Goal: Information Seeking & Learning: Learn about a topic

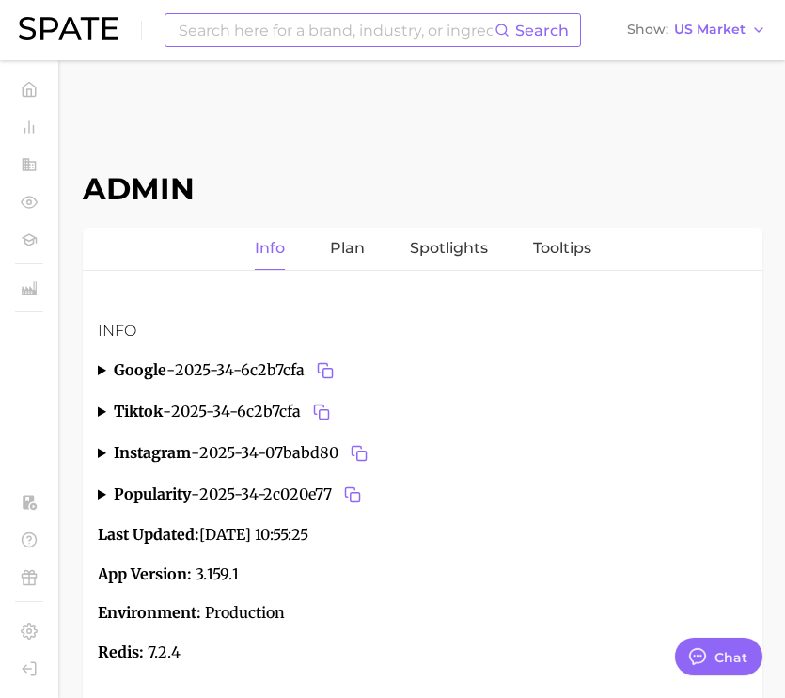
click at [251, 43] on input at bounding box center [336, 30] width 318 height 32
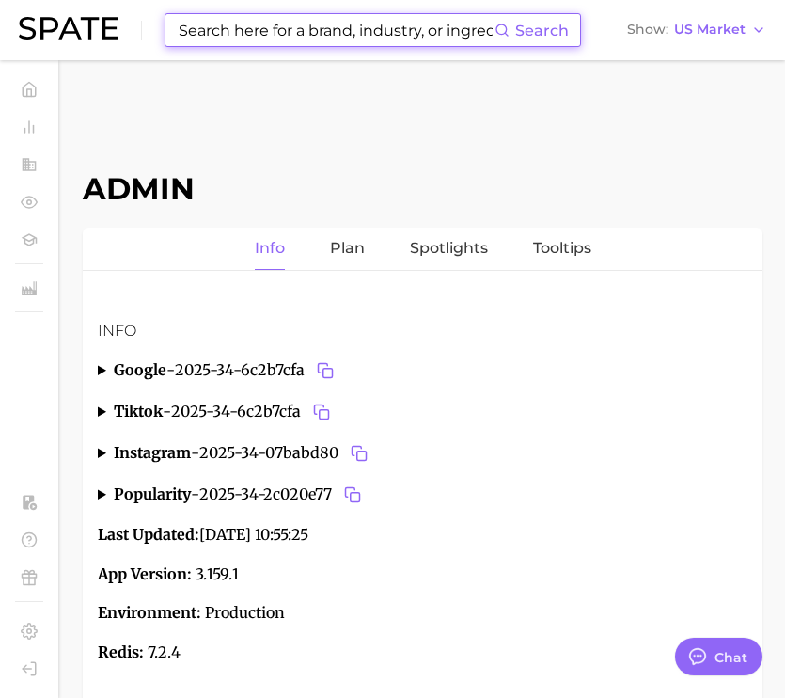
scroll to position [7070, 0]
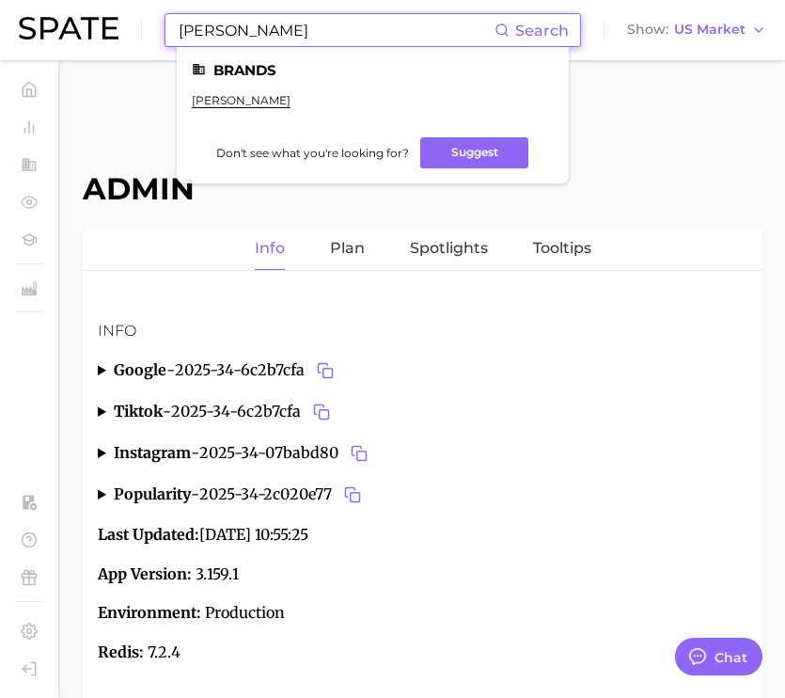
type input "[PERSON_NAME]"
click at [234, 110] on ul "[PERSON_NAME]" at bounding box center [373, 107] width 362 height 29
click at [235, 103] on link "[PERSON_NAME]" at bounding box center [241, 100] width 99 height 14
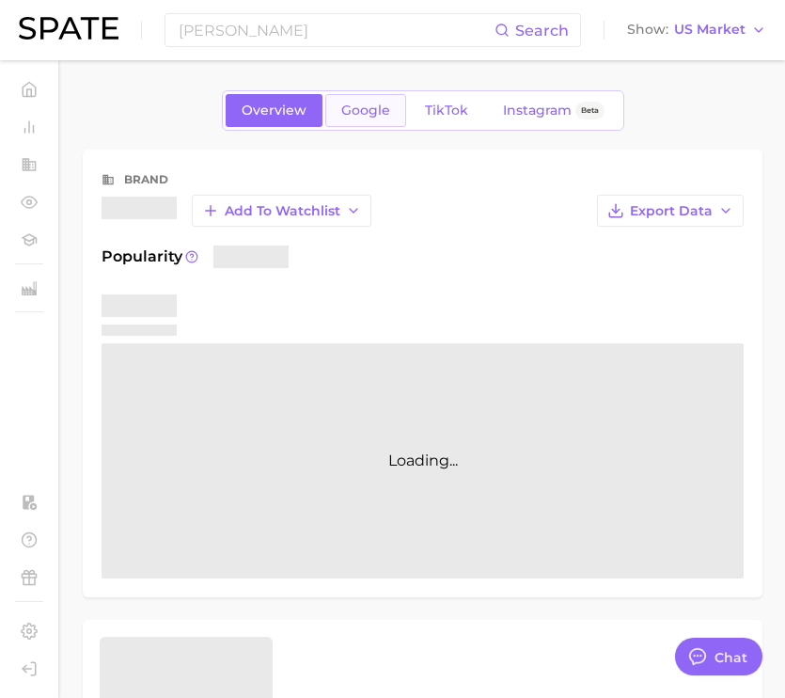
click at [390, 125] on link "Google" at bounding box center [365, 110] width 81 height 33
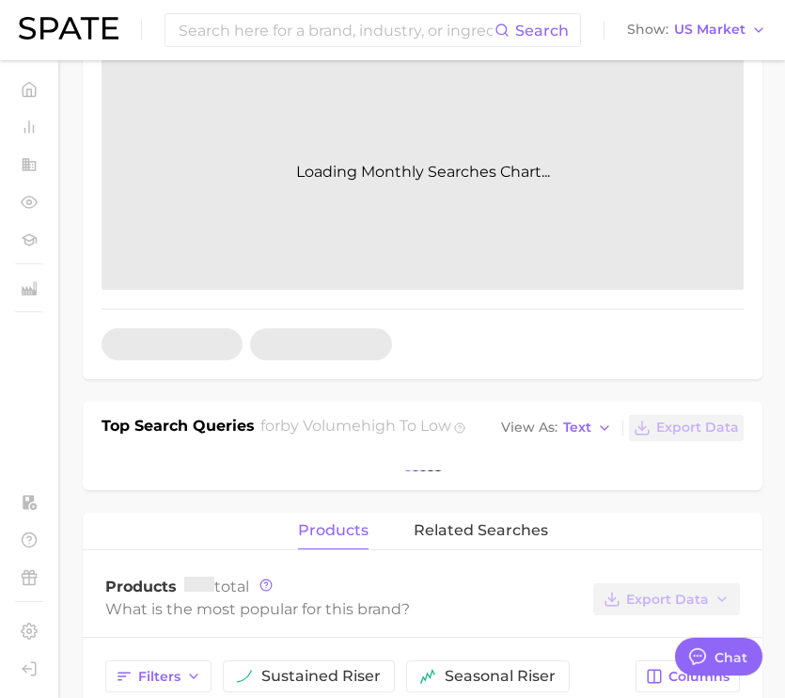
scroll to position [394, 0]
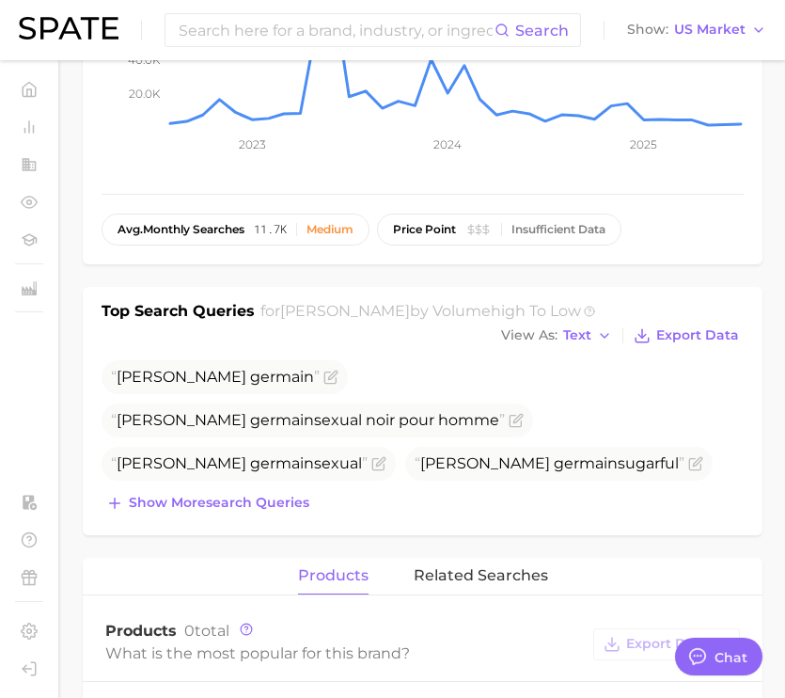
click at [260, 496] on span "[PERSON_NAME] sexual noir" at bounding box center [256, 507] width 291 height 23
click at [262, 504] on span "Show more search queries" at bounding box center [219, 503] width 181 height 16
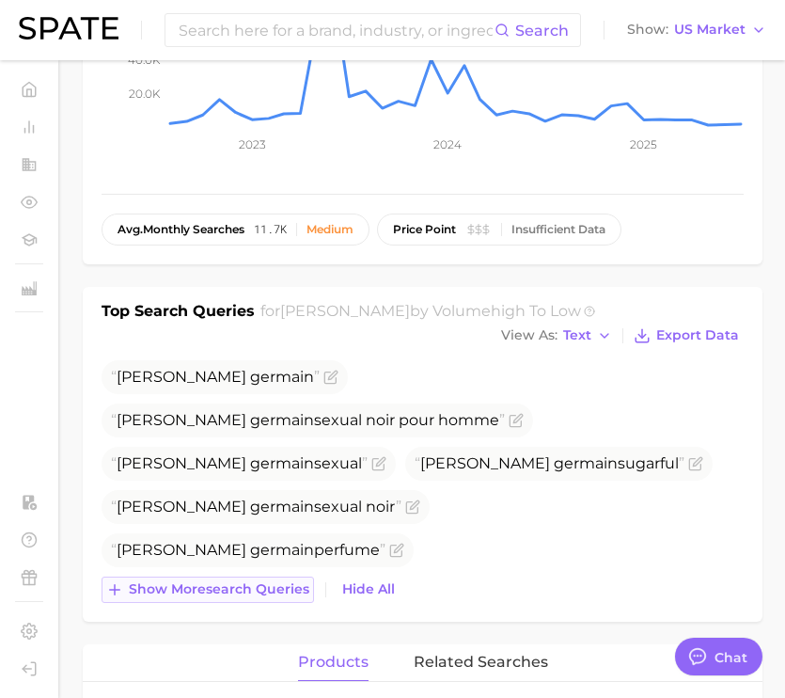
click at [279, 584] on span "Show more search queries" at bounding box center [219, 589] width 181 height 16
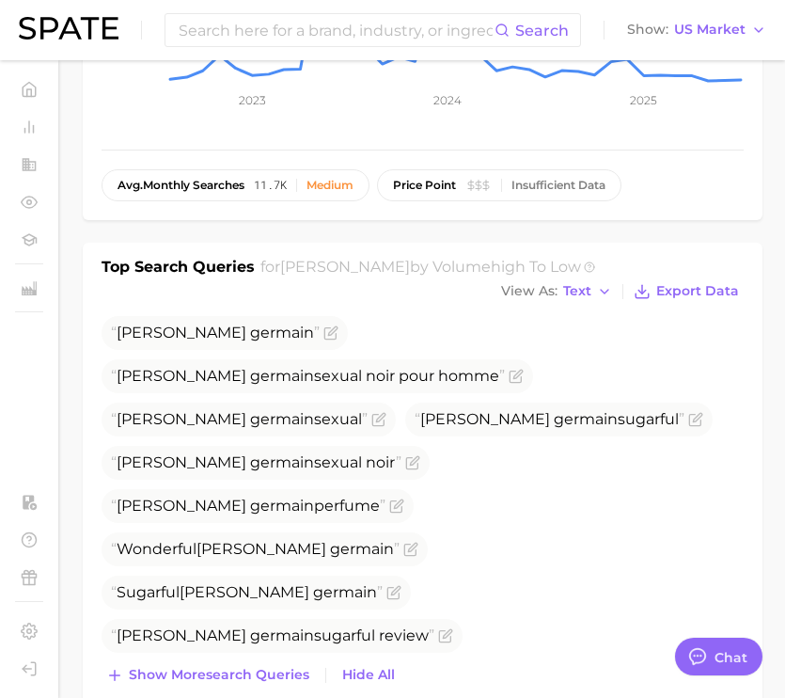
scroll to position [444, 0]
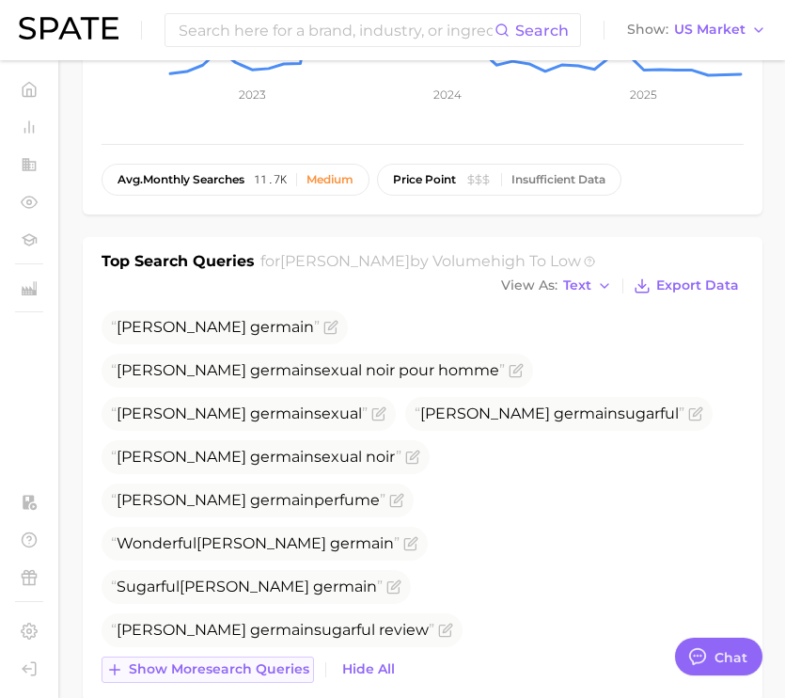
click at [261, 669] on span "Show more search queries" at bounding box center [219, 669] width 181 height 16
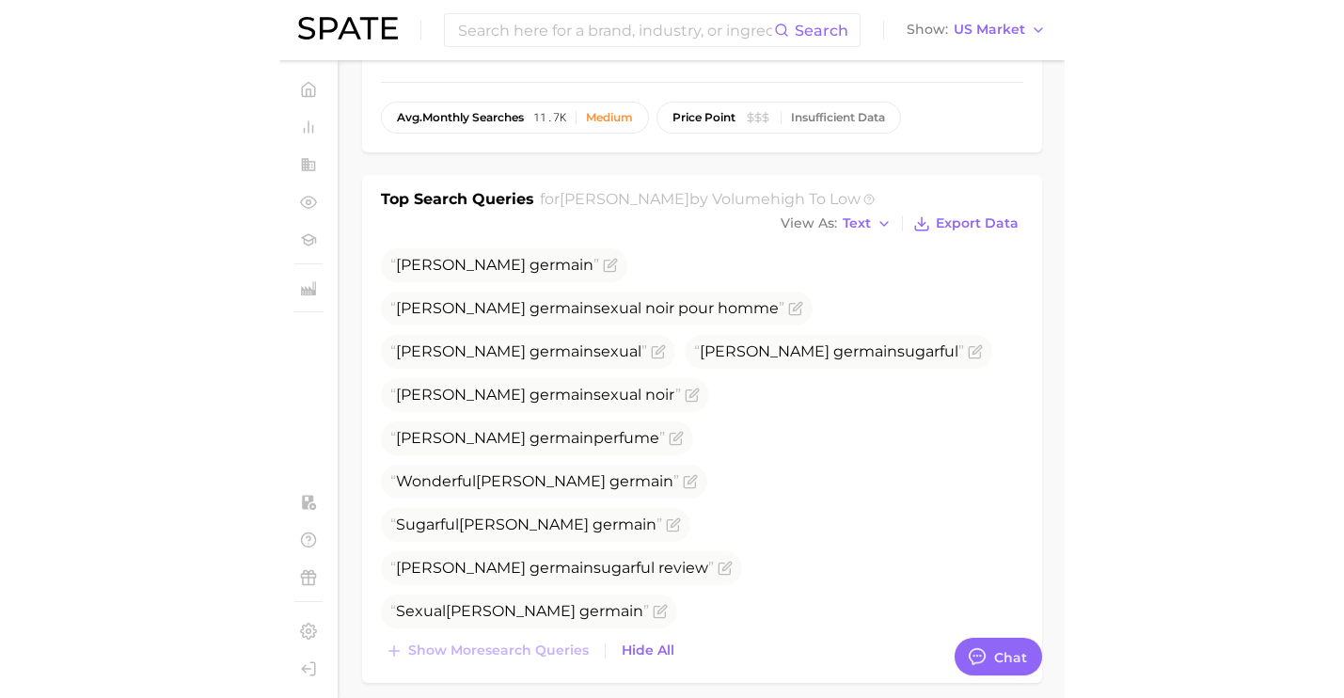
scroll to position [510, 0]
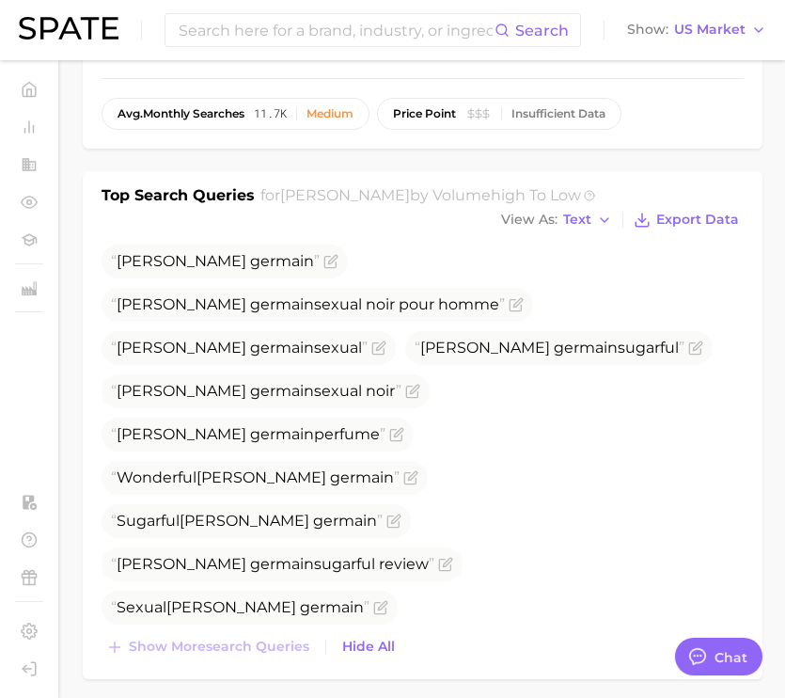
drag, startPoint x: 608, startPoint y: 522, endPoint x: 457, endPoint y: 524, distance: 150.5
copy span "[PERSON_NAME]"
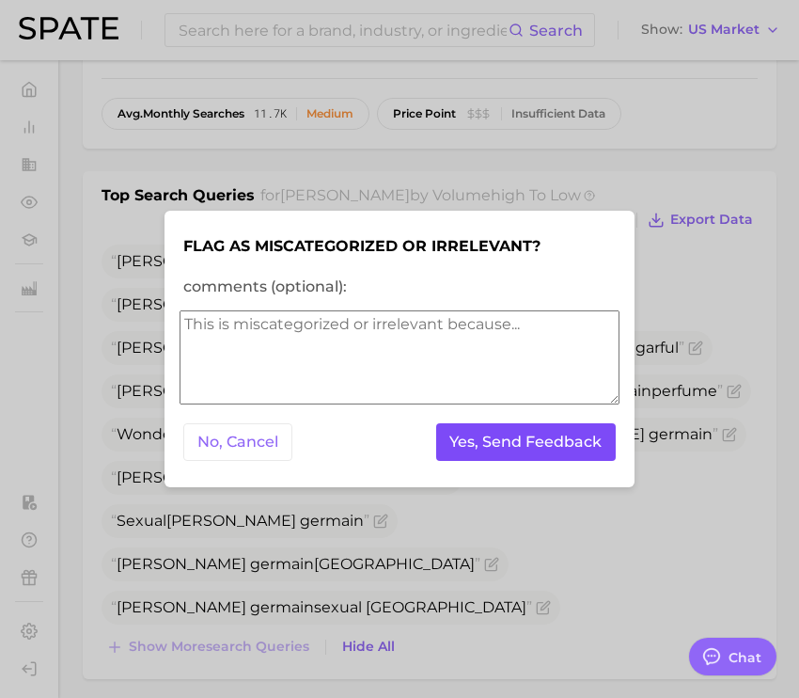
click at [520, 442] on button "Yes, Send Feedback" at bounding box center [526, 442] width 181 height 39
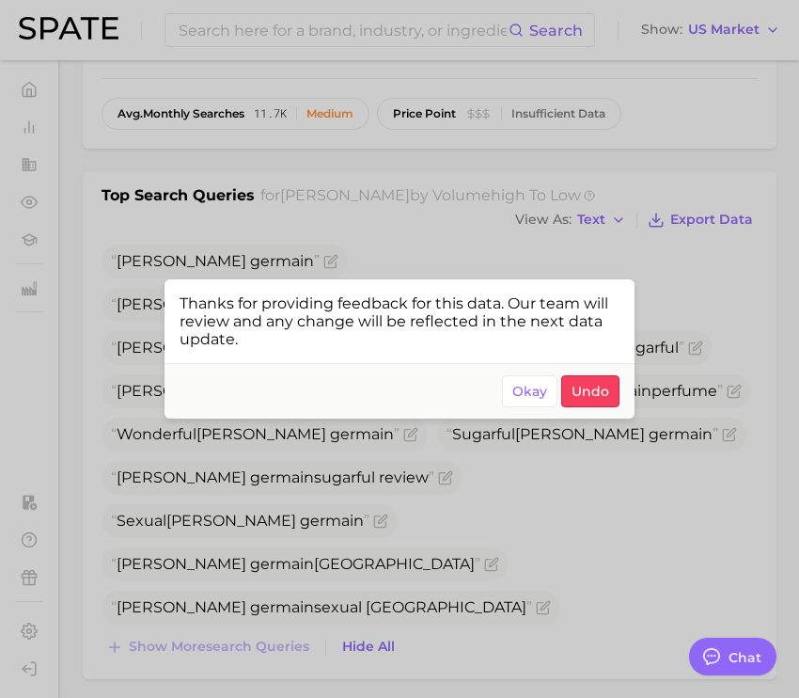
click at [618, 530] on div at bounding box center [399, 349] width 799 height 698
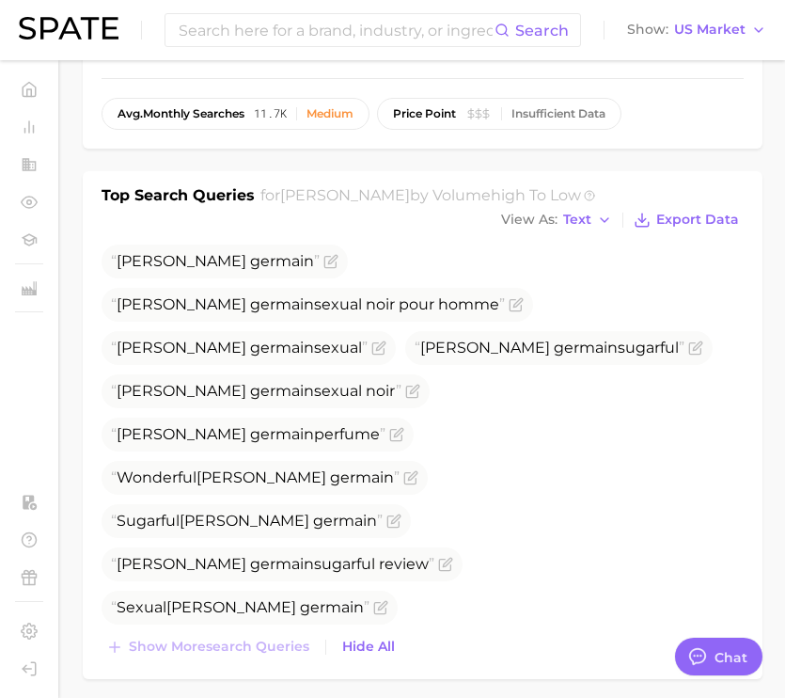
type textarea "x"
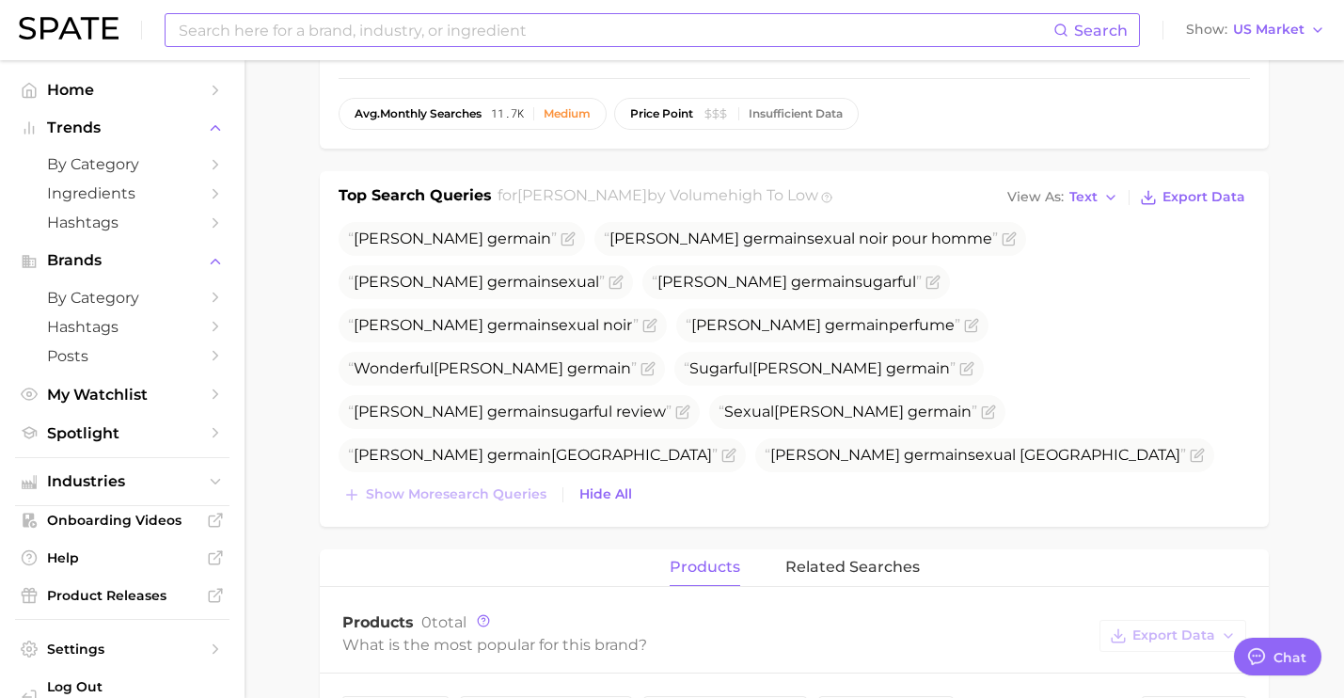
click at [479, 44] on input at bounding box center [615, 30] width 877 height 32
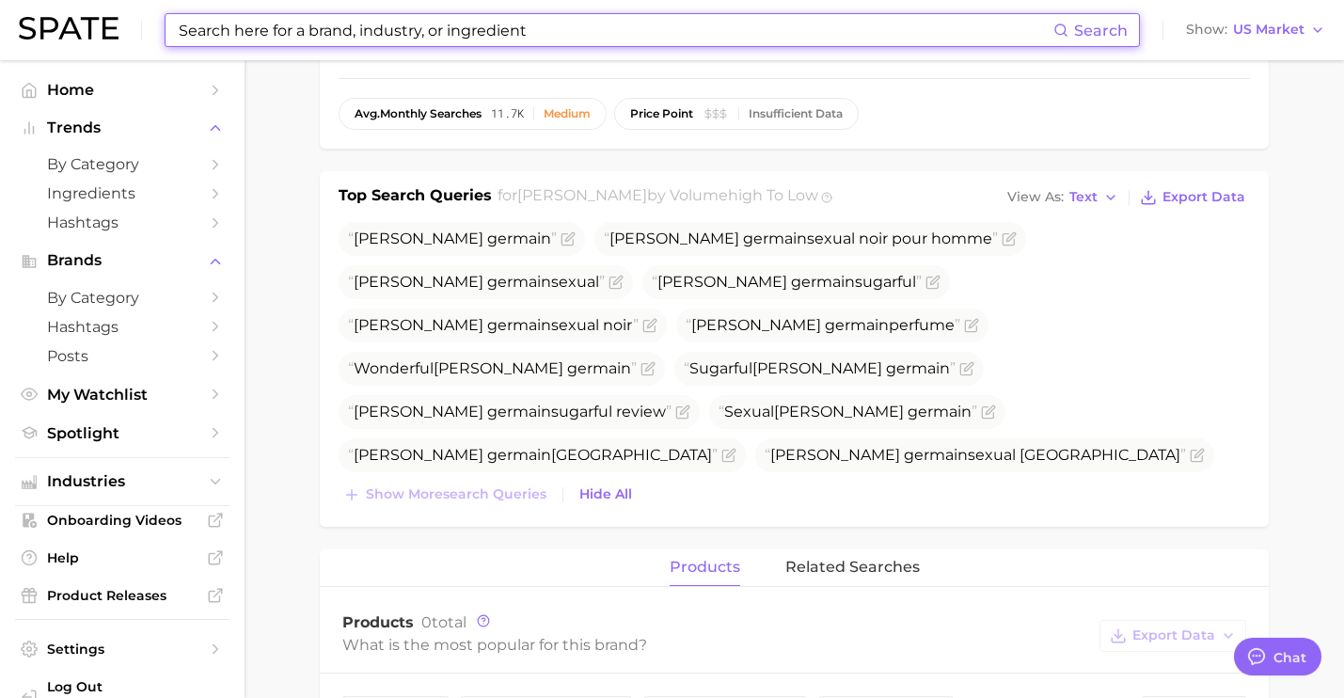
type input "m"
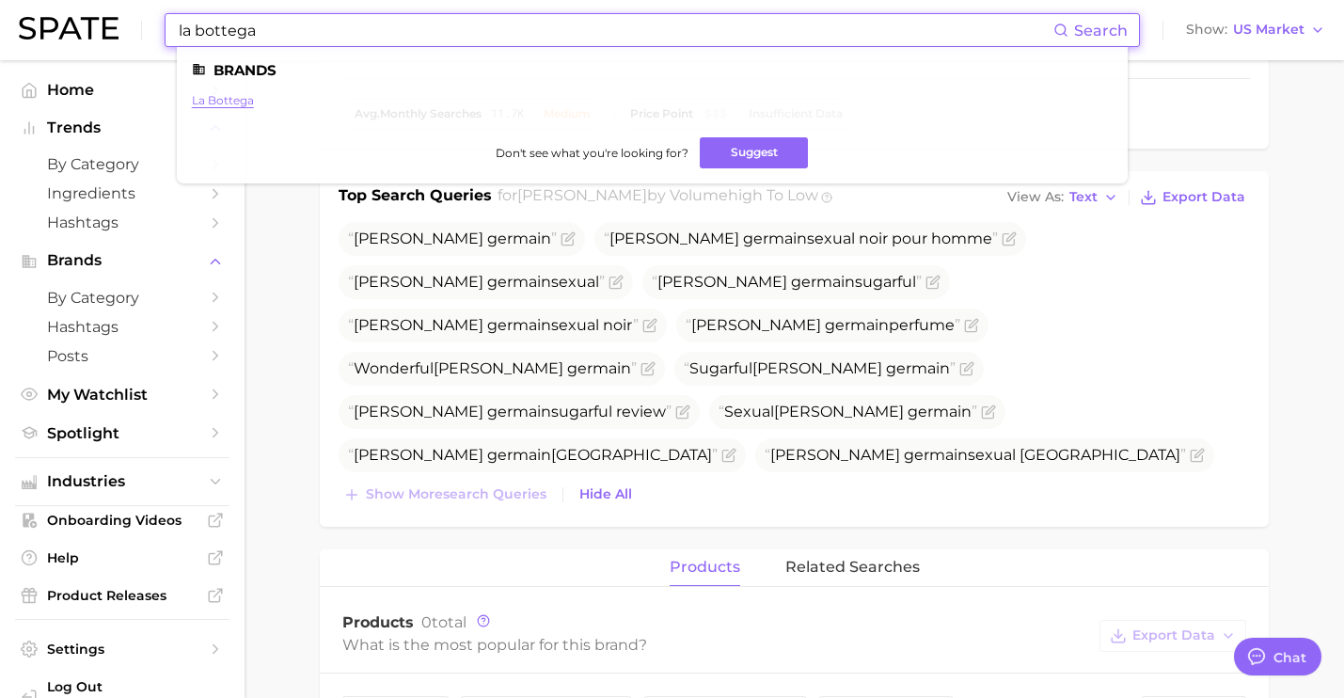
type input "la bottega"
click at [238, 104] on link "la bottega" at bounding box center [223, 100] width 62 height 14
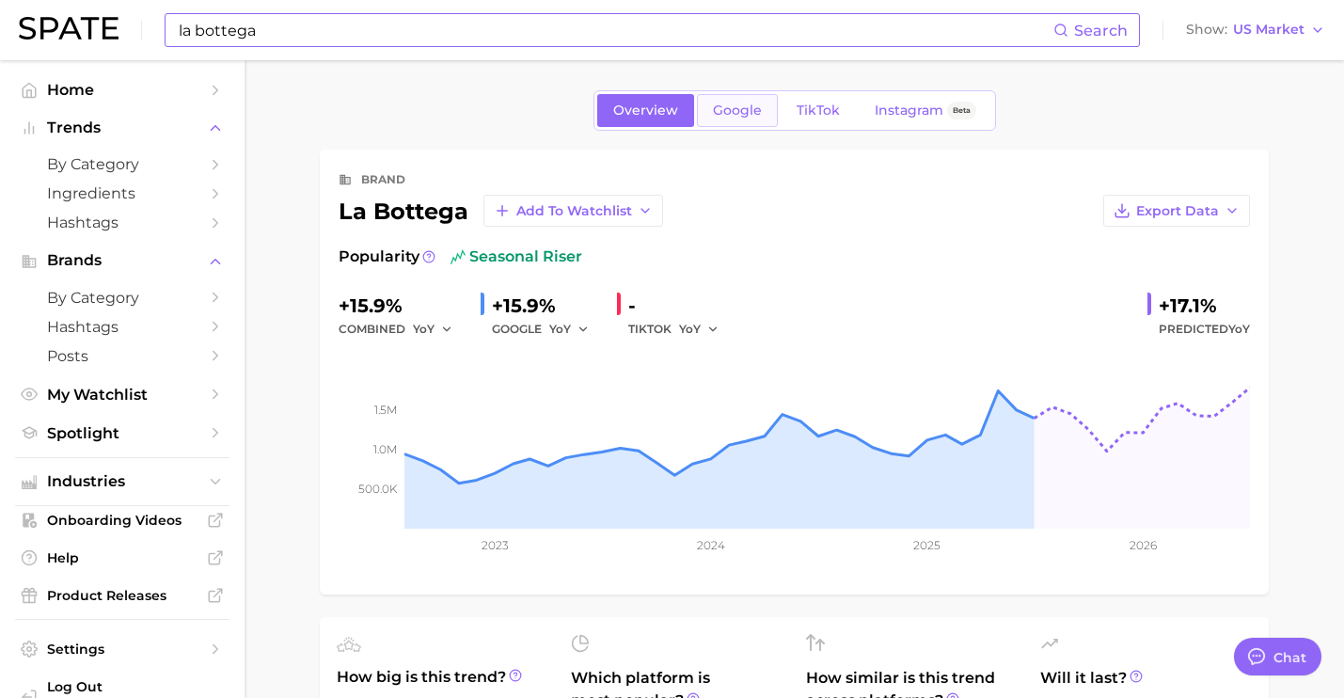
click at [749, 108] on span "Google" at bounding box center [737, 111] width 49 height 16
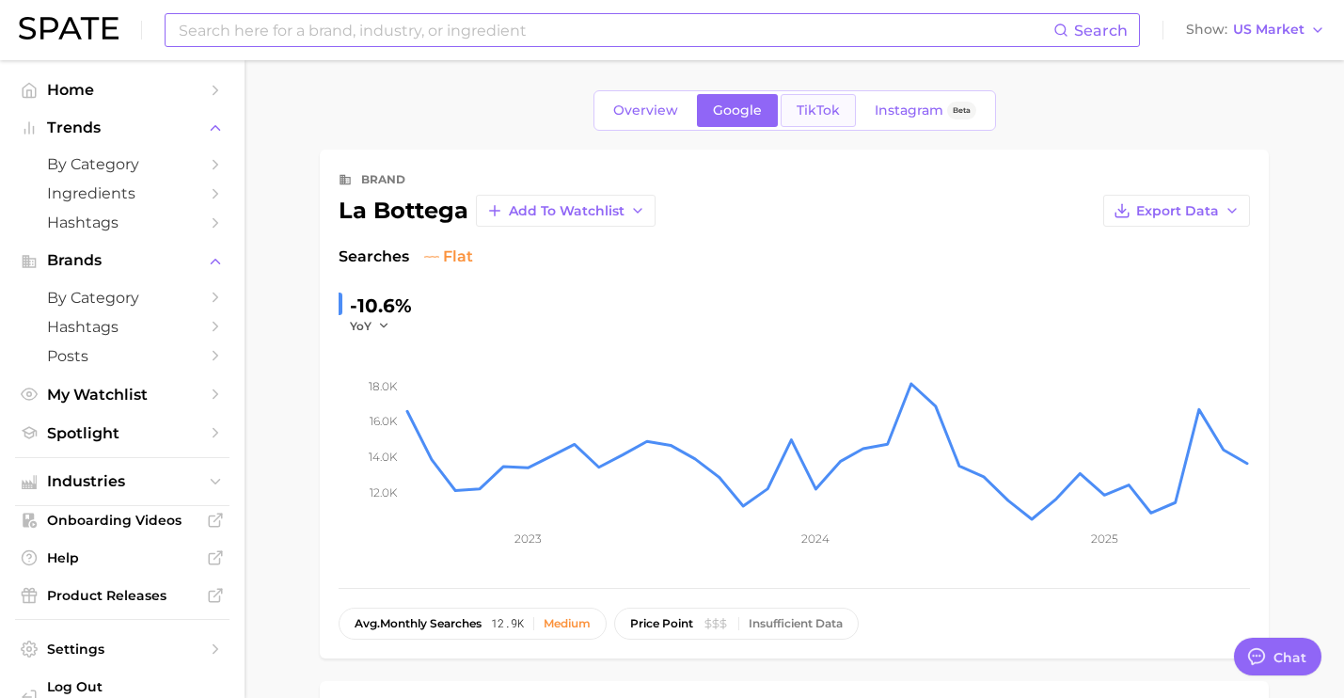
click at [798, 121] on link "TikTok" at bounding box center [818, 110] width 75 height 33
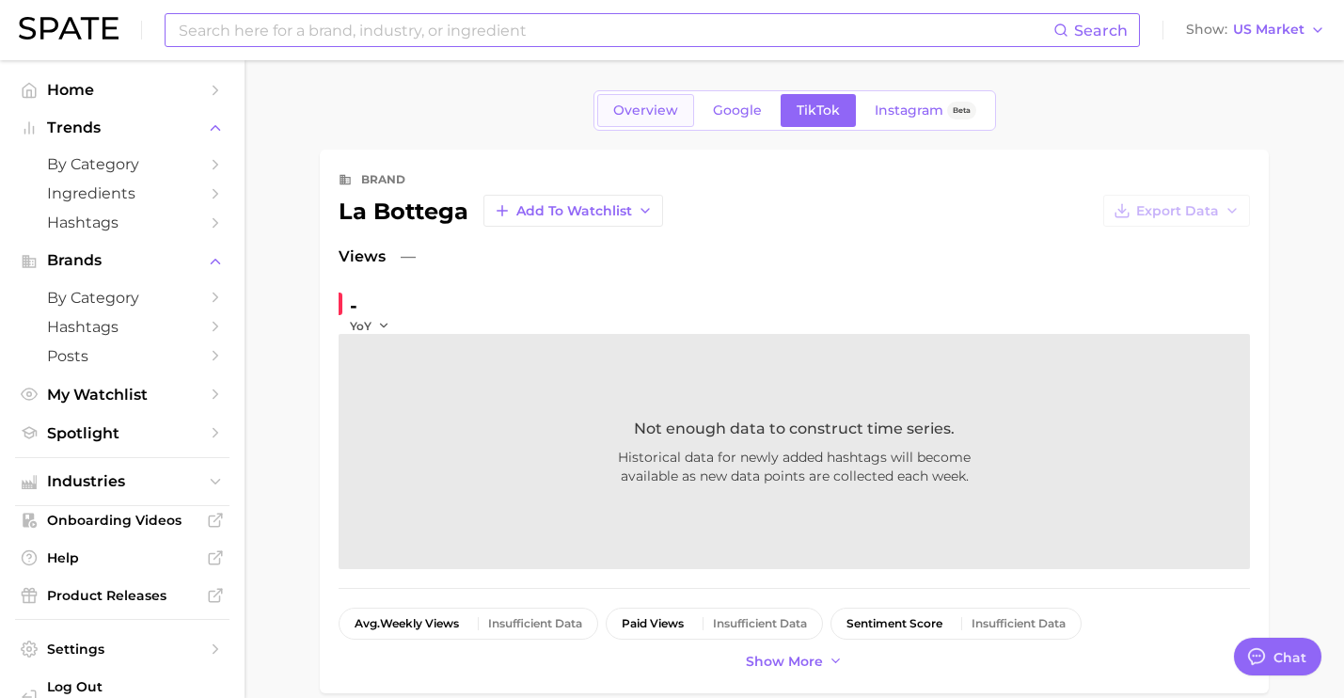
click at [659, 118] on link "Overview" at bounding box center [645, 110] width 97 height 33
